Goal: Task Accomplishment & Management: Use online tool/utility

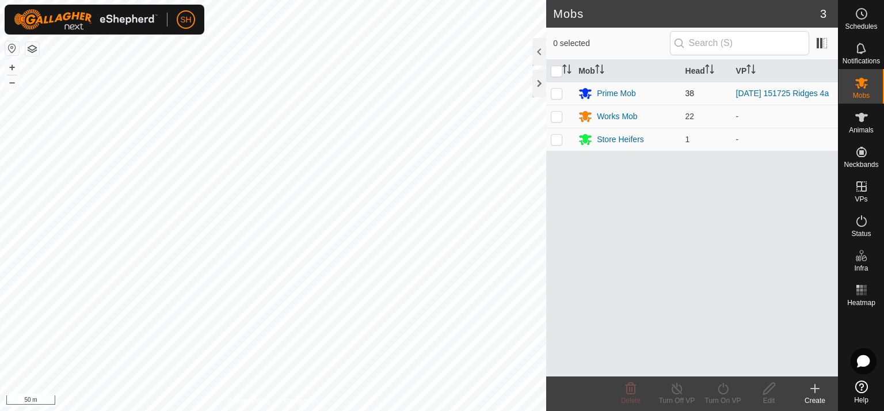
click at [557, 92] on p-checkbox at bounding box center [557, 93] width 12 height 9
checkbox input "true"
click at [725, 386] on icon at bounding box center [723, 389] width 14 height 14
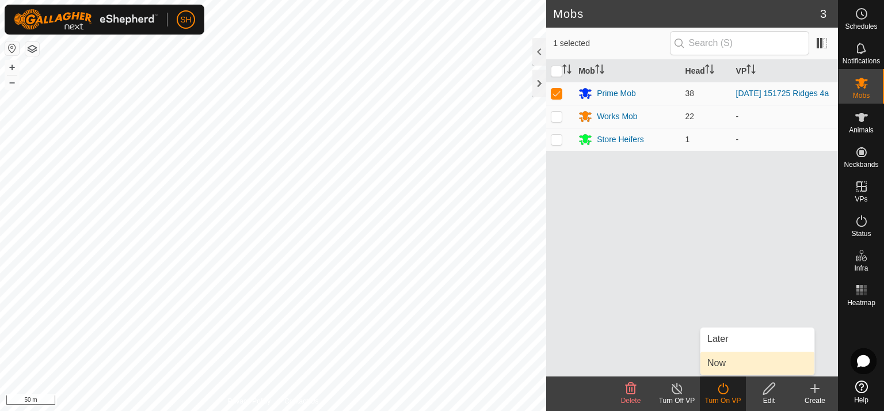
click at [723, 363] on link "Now" at bounding box center [758, 363] width 114 height 23
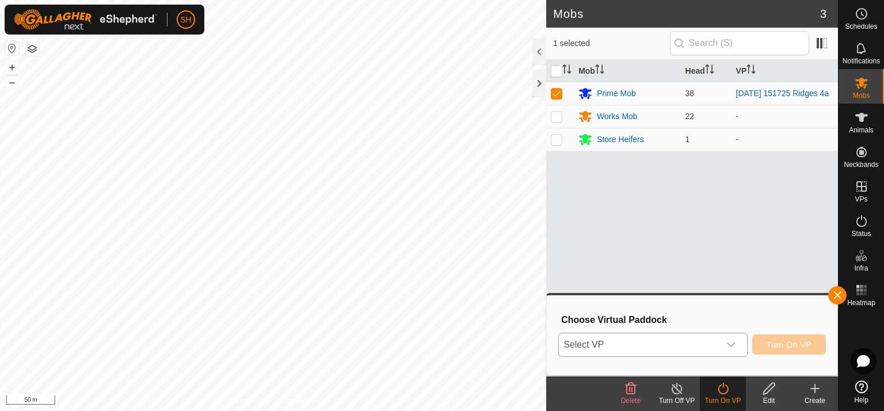
click at [731, 344] on icon "dropdown trigger" at bounding box center [731, 345] width 8 height 5
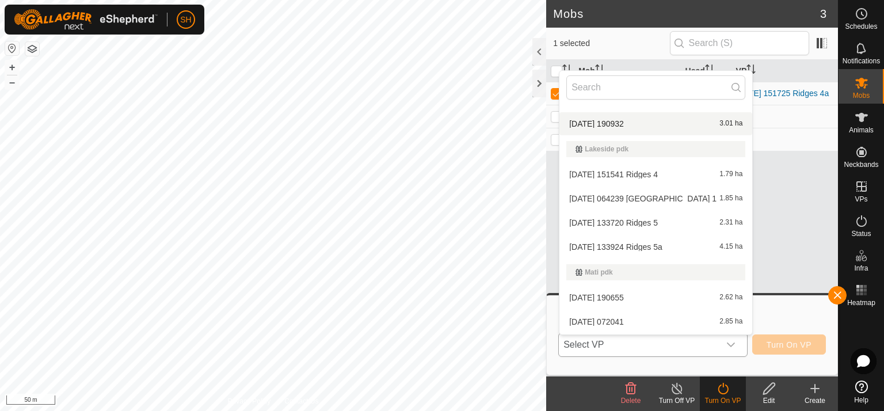
scroll to position [242, 0]
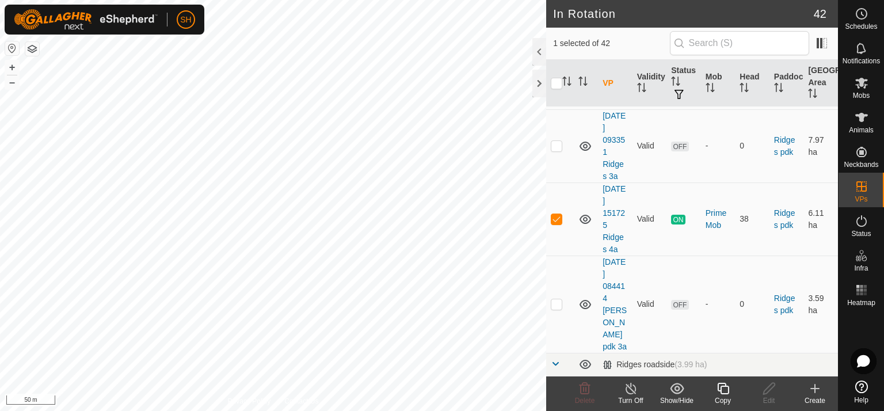
scroll to position [1309, 0]
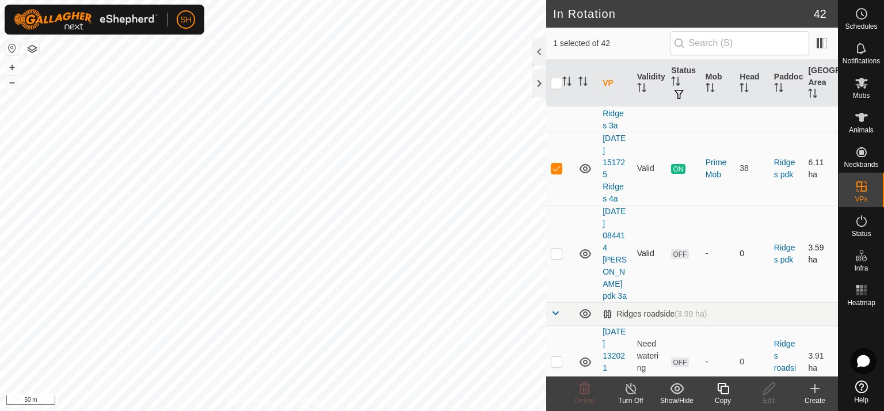
click at [557, 249] on p-checkbox at bounding box center [557, 253] width 12 height 9
checkbox input "true"
click at [560, 164] on p-checkbox at bounding box center [557, 168] width 12 height 9
checkbox input "false"
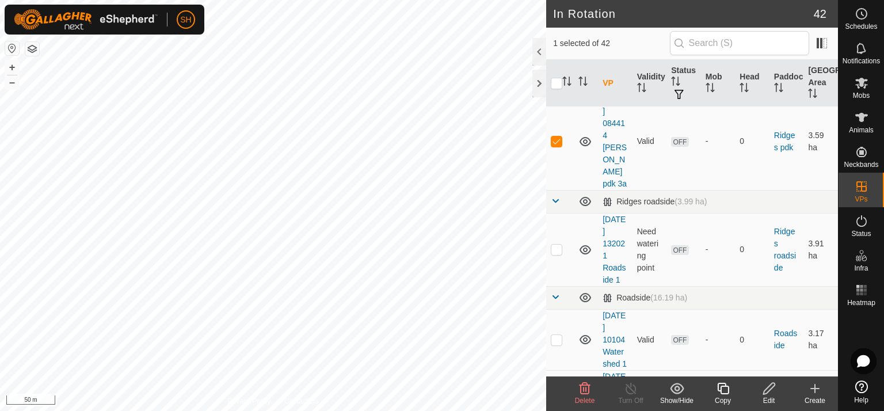
scroll to position [1498, 0]
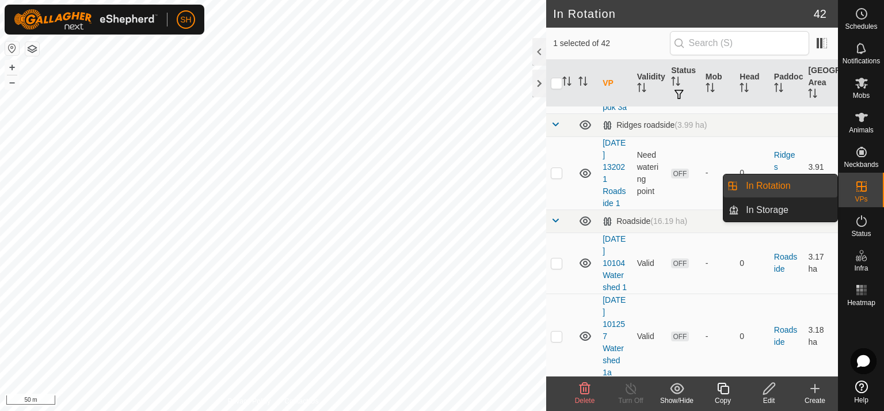
click at [871, 189] on es-virtualpaddocks-svg-icon at bounding box center [862, 186] width 21 height 18
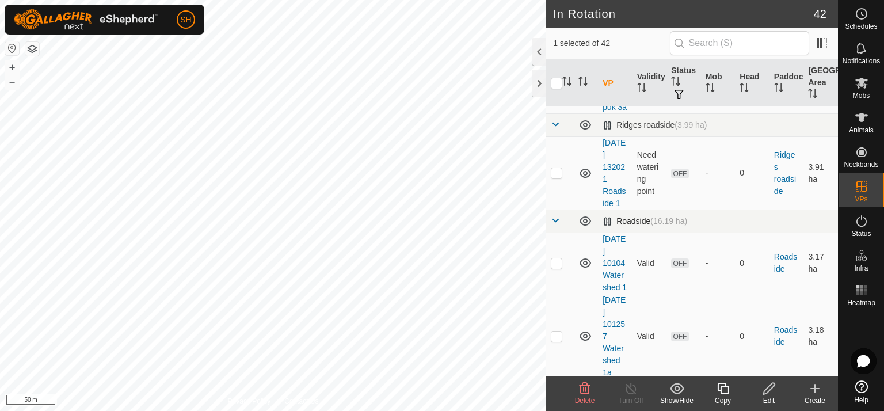
checkbox input "true"
checkbox input "false"
checkbox input "true"
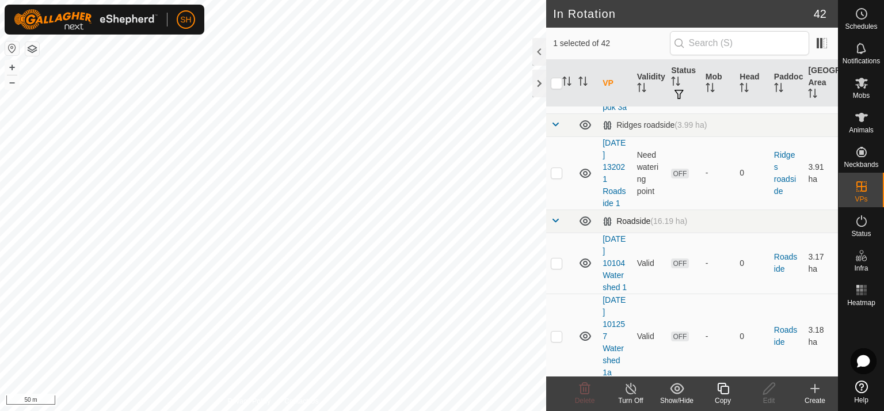
checkbox input "false"
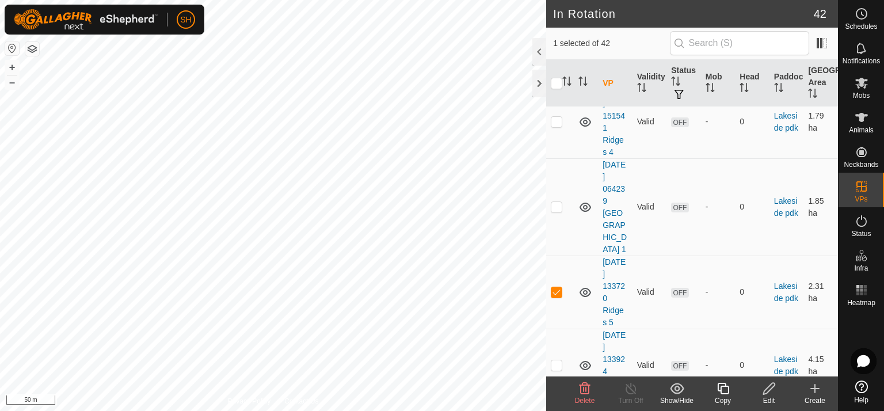
scroll to position [474, 0]
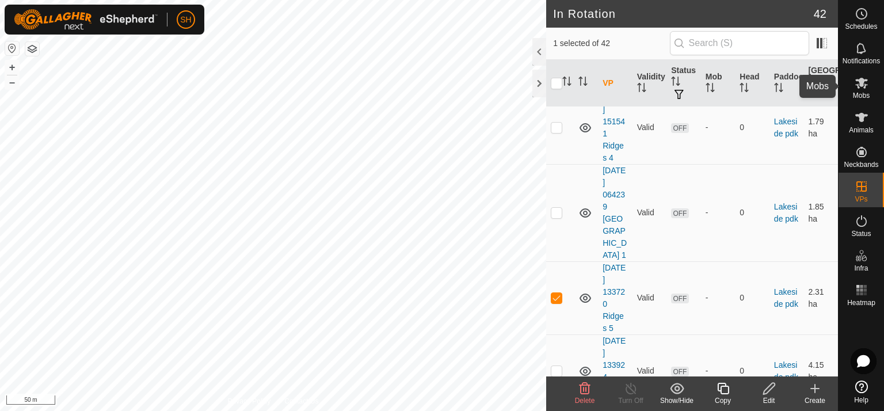
click at [874, 82] on div "Mobs" at bounding box center [861, 86] width 45 height 35
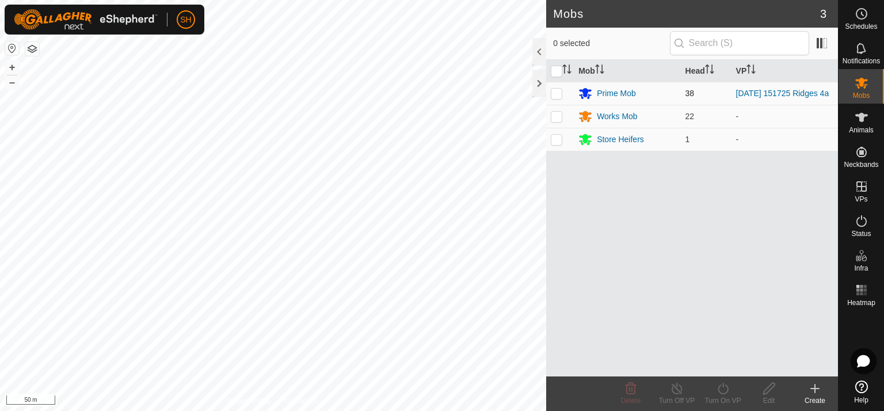
click at [557, 97] on p-checkbox at bounding box center [557, 93] width 12 height 9
checkbox input "true"
click at [723, 386] on icon at bounding box center [723, 389] width 10 height 12
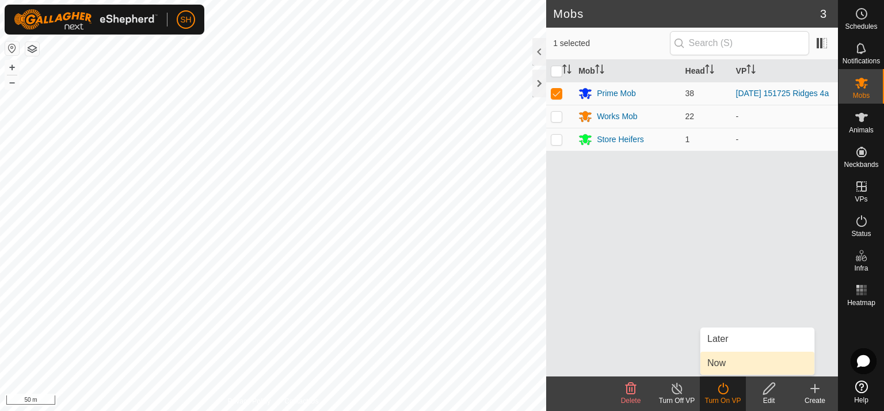
click at [728, 363] on link "Now" at bounding box center [758, 363] width 114 height 23
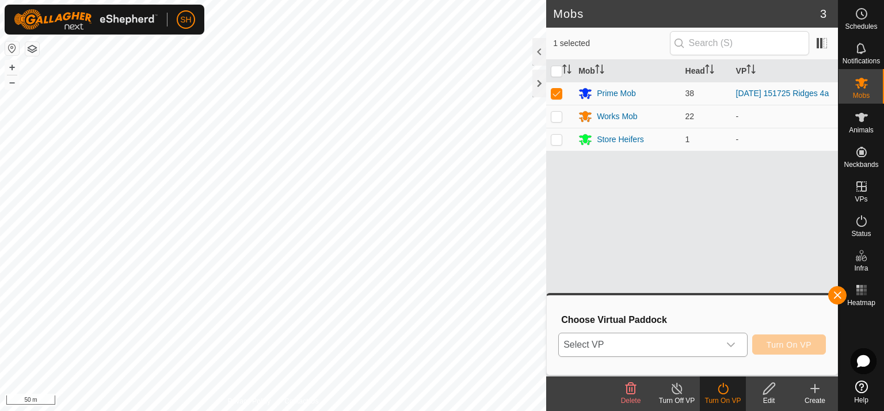
click at [733, 346] on icon "dropdown trigger" at bounding box center [731, 345] width 8 height 5
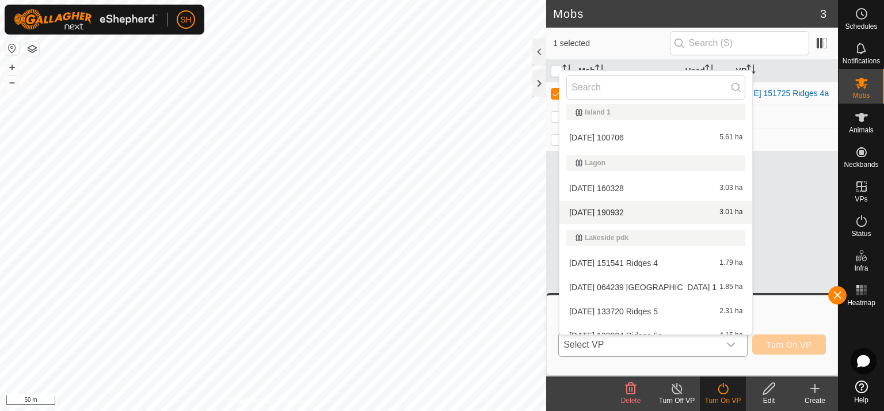
scroll to position [181, 0]
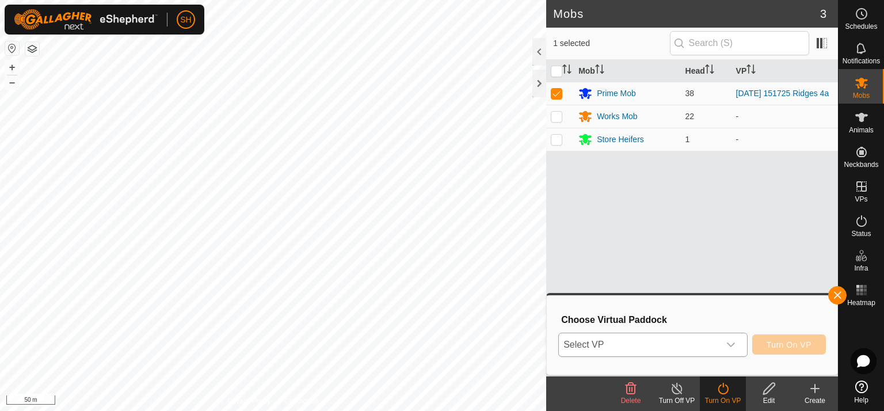
click at [732, 346] on icon "dropdown trigger" at bounding box center [731, 344] width 9 height 9
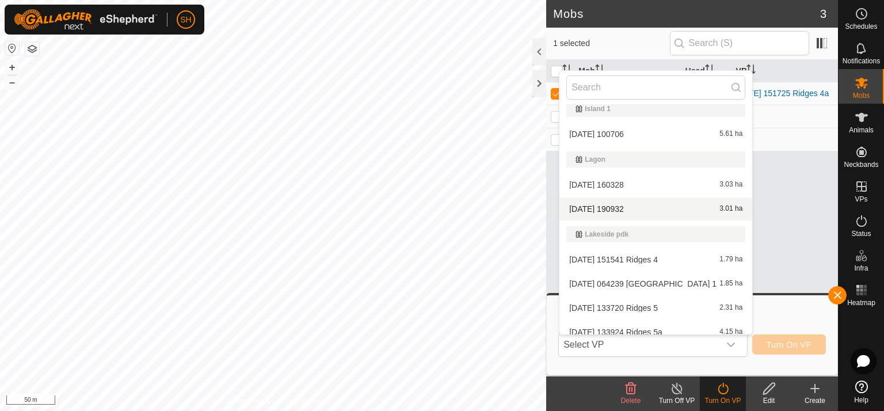
scroll to position [140, 0]
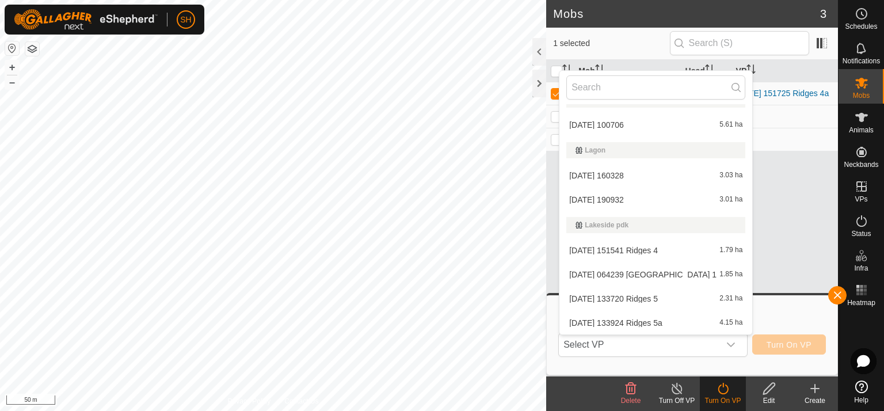
click at [631, 296] on li "[DATE] 133720 Ridges 5 2.31 ha" at bounding box center [656, 298] width 193 height 23
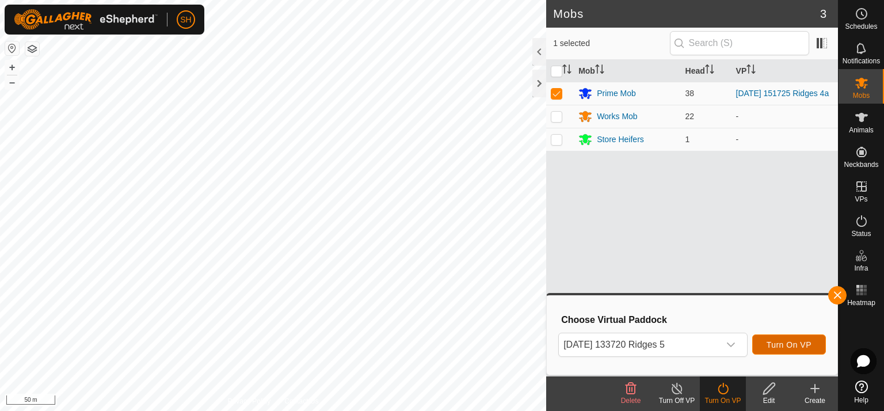
click at [789, 343] on span "Turn On VP" at bounding box center [789, 344] width 45 height 9
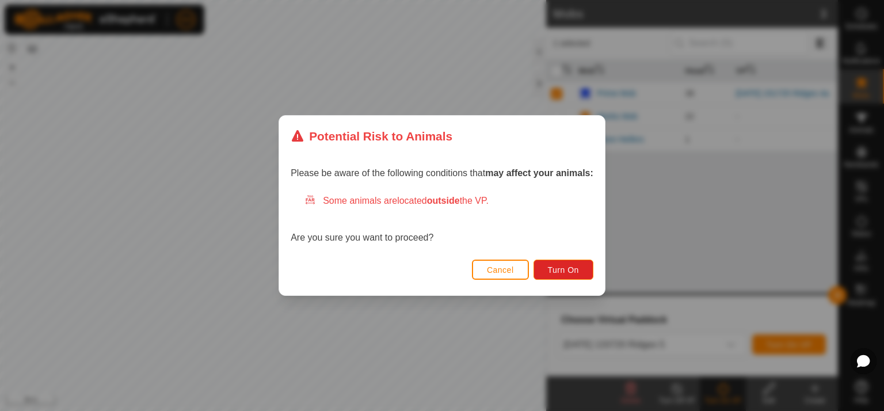
click at [714, 349] on div "Potential Risk to Animals Please be aware of the following conditions that may …" at bounding box center [442, 205] width 884 height 411
click at [570, 266] on span "Turn On" at bounding box center [563, 269] width 31 height 9
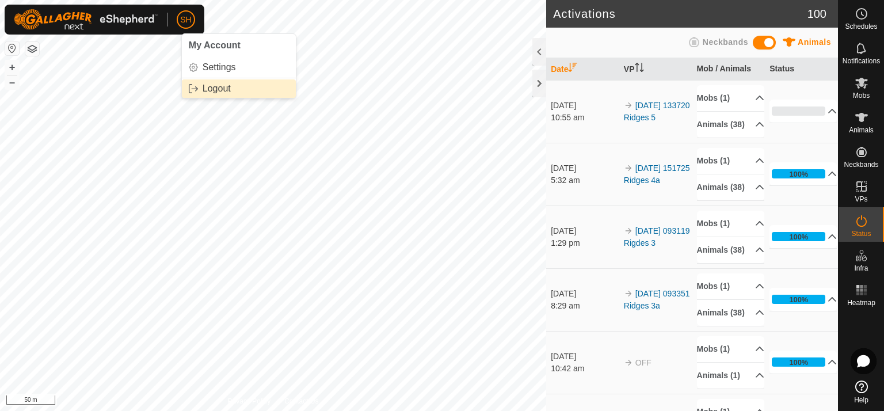
click at [215, 91] on link "Logout" at bounding box center [239, 88] width 114 height 18
